Goal: Information Seeking & Learning: Learn about a topic

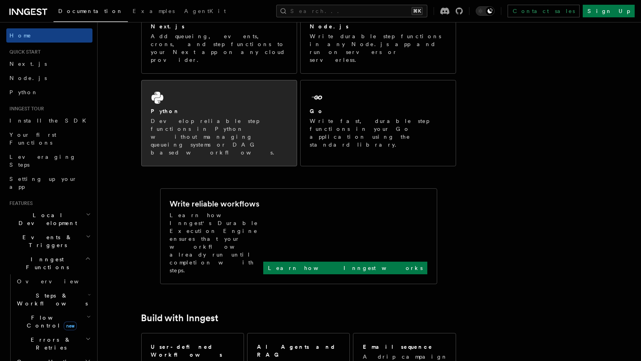
scroll to position [169, 0]
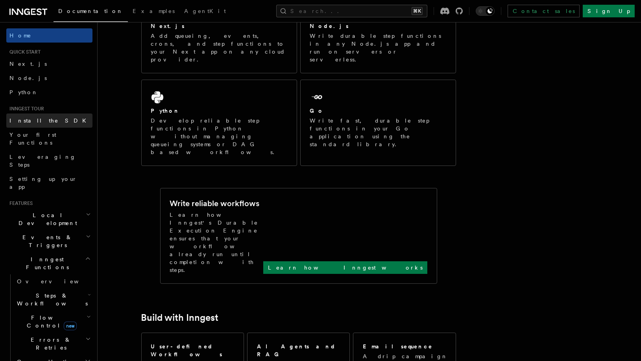
click at [63, 126] on link "Install the SDK" at bounding box center [49, 120] width 86 height 14
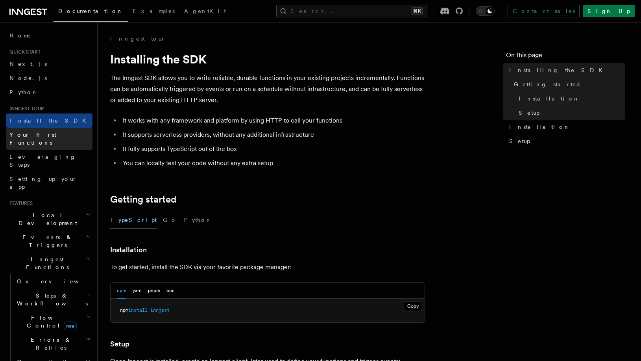
click at [63, 136] on link "Your first Functions" at bounding box center [49, 139] width 86 height 22
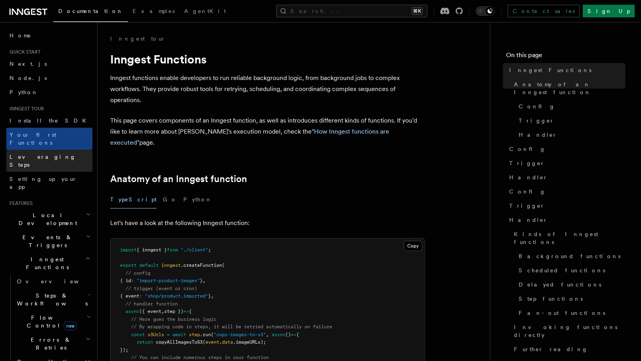
click at [63, 151] on link "Leveraging Steps" at bounding box center [49, 161] width 86 height 22
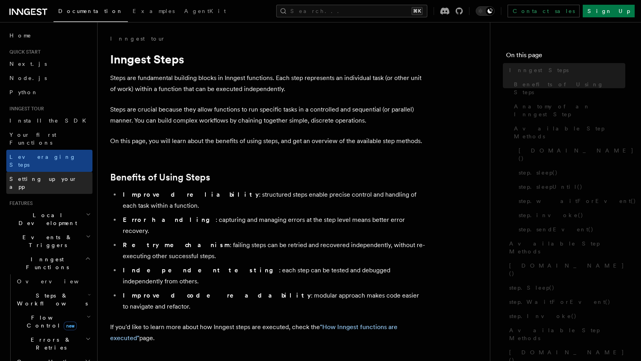
click at [63, 172] on link "Setting up your app" at bounding box center [49, 183] width 86 height 22
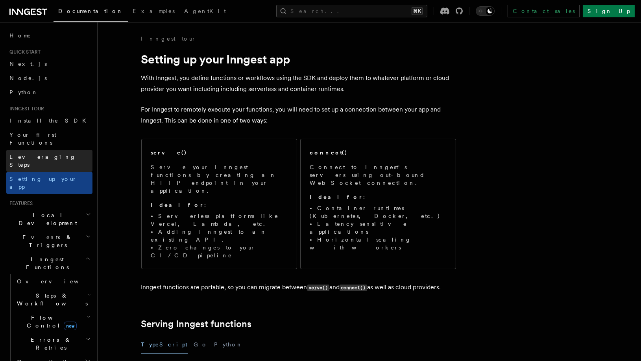
click at [63, 150] on link "Leveraging Steps" at bounding box center [49, 161] width 86 height 22
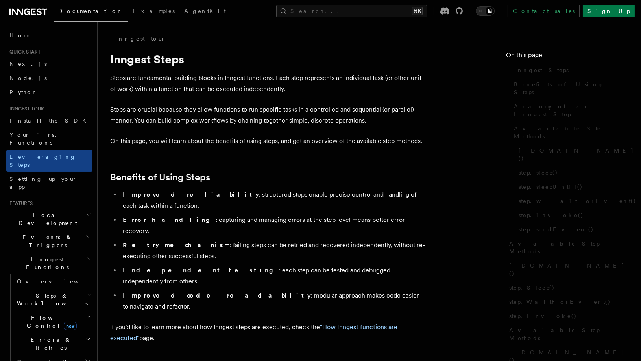
click at [63, 131] on link "Your first Functions" at bounding box center [49, 139] width 86 height 22
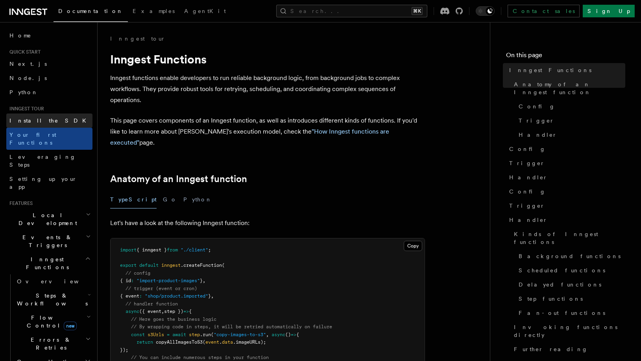
click at [63, 125] on link "Install the SDK" at bounding box center [49, 120] width 86 height 14
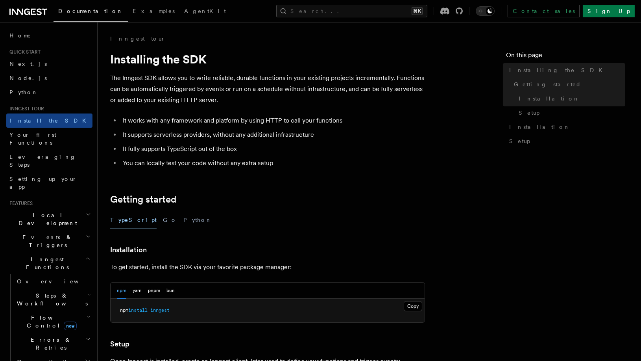
click at [63, 94] on link "Python" at bounding box center [49, 92] width 86 height 14
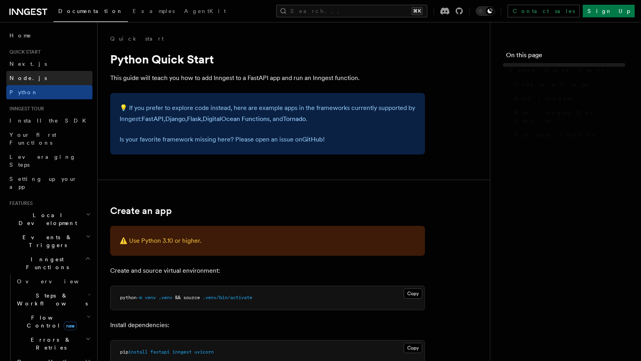
click at [63, 71] on link "Node.js" at bounding box center [49, 78] width 86 height 14
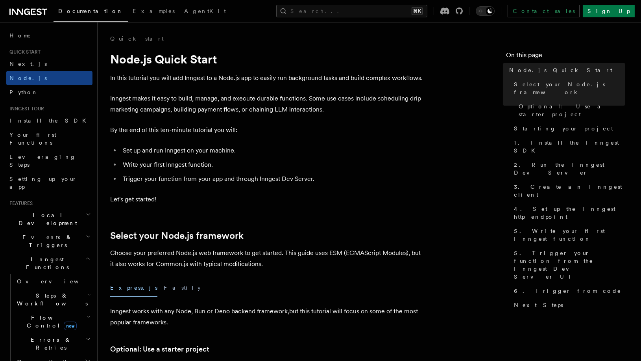
click at [63, 69] on link "Next.js" at bounding box center [49, 64] width 86 height 14
